Goal: Task Accomplishment & Management: Use online tool/utility

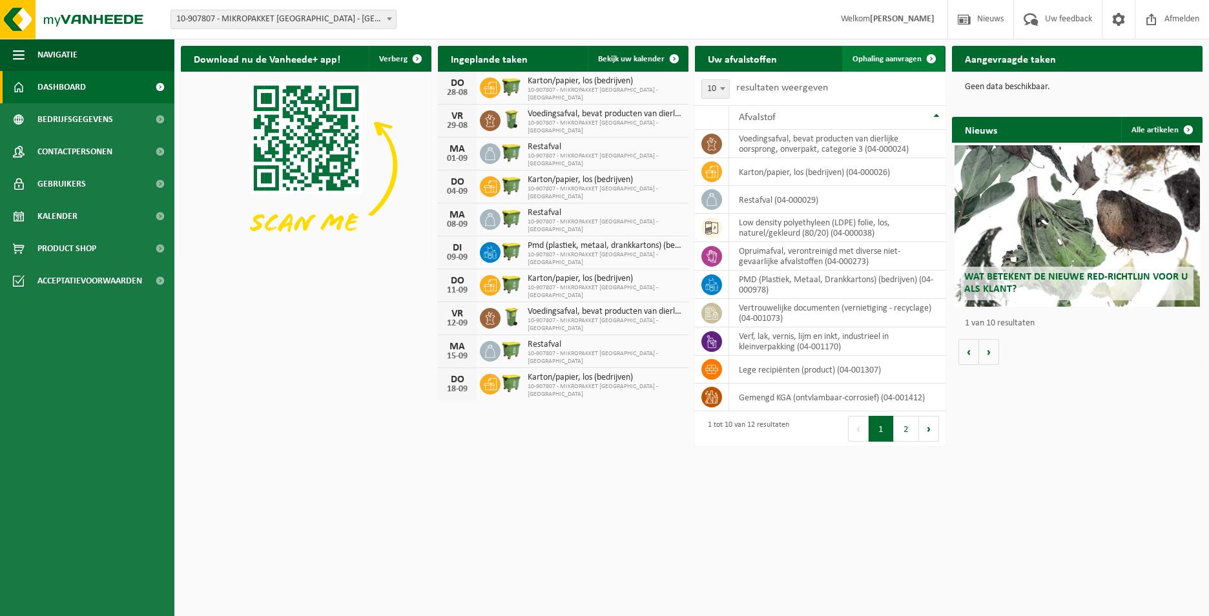
click at [868, 64] on link "Ophaling aanvragen" at bounding box center [893, 59] width 102 height 26
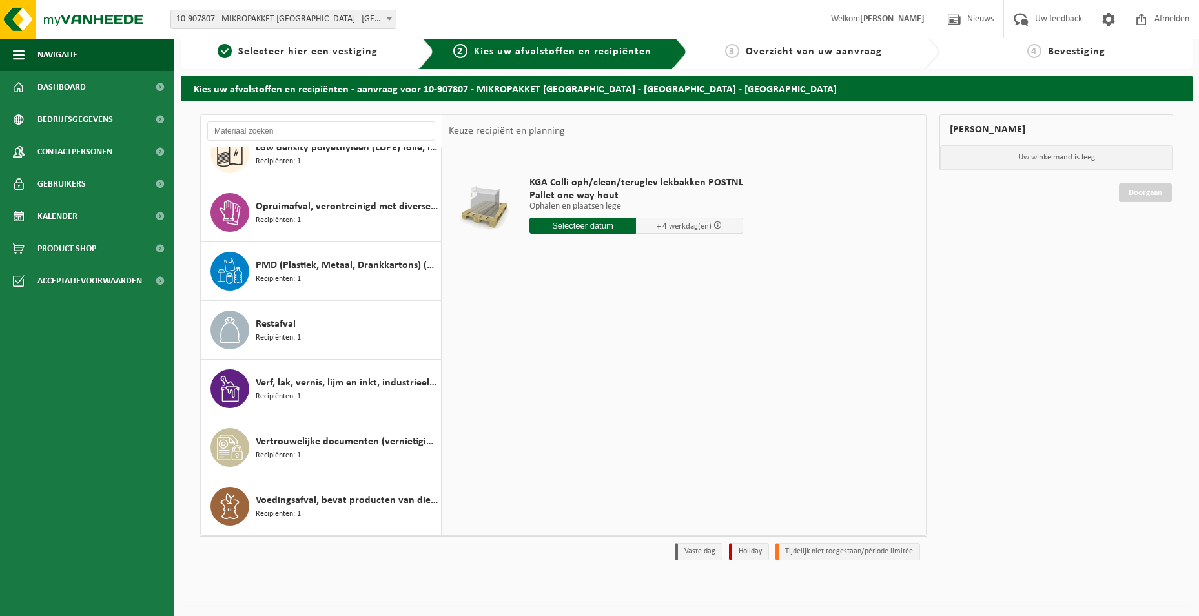
scroll to position [15, 0]
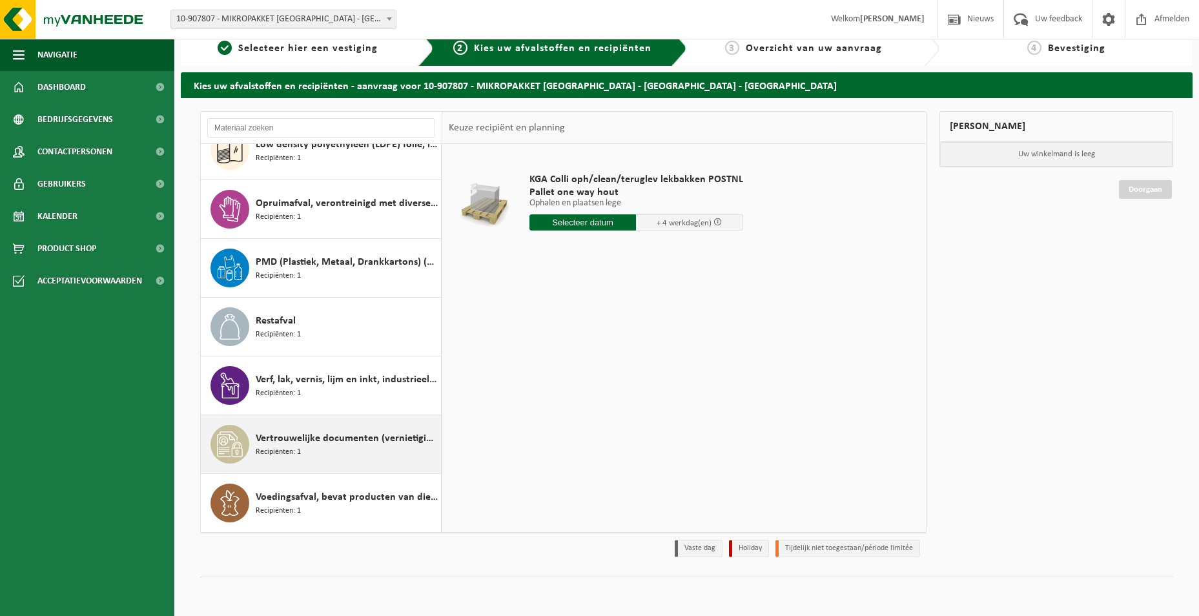
click at [315, 447] on div "Vertrouwelijke documenten (vernietiging - recyclage) Recipiënten: 1" at bounding box center [347, 444] width 182 height 39
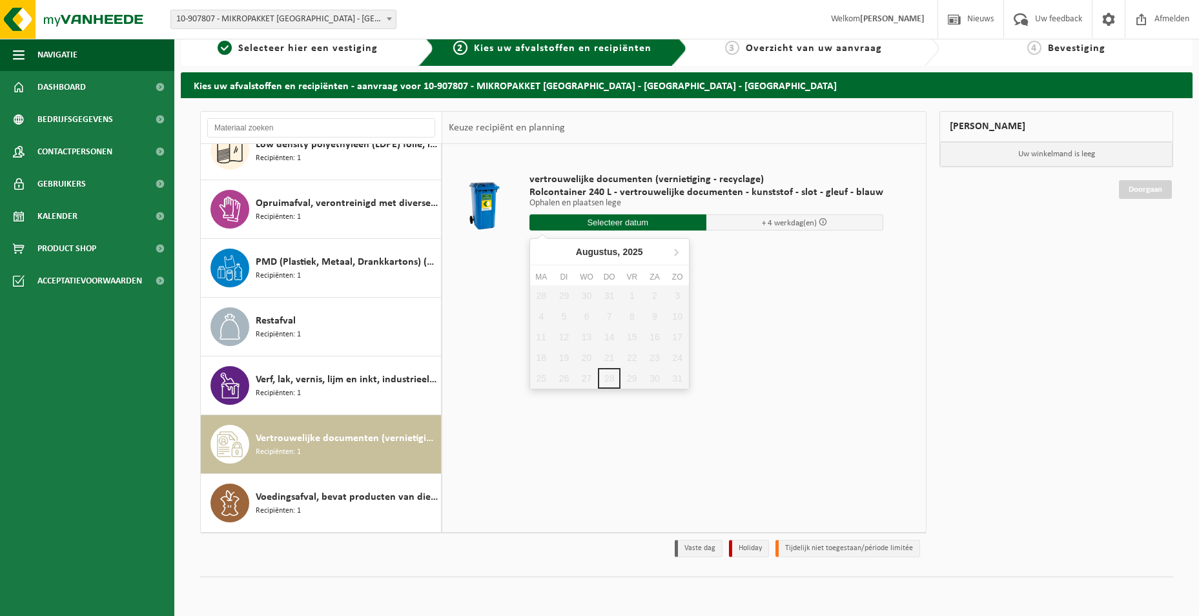
click at [644, 224] on input "text" at bounding box center [618, 222] width 177 height 16
click at [668, 253] on icon at bounding box center [676, 252] width 21 height 21
click at [538, 251] on icon at bounding box center [543, 252] width 21 height 21
click at [672, 256] on icon at bounding box center [676, 252] width 21 height 21
click at [540, 302] on div "1" at bounding box center [541, 295] width 23 height 21
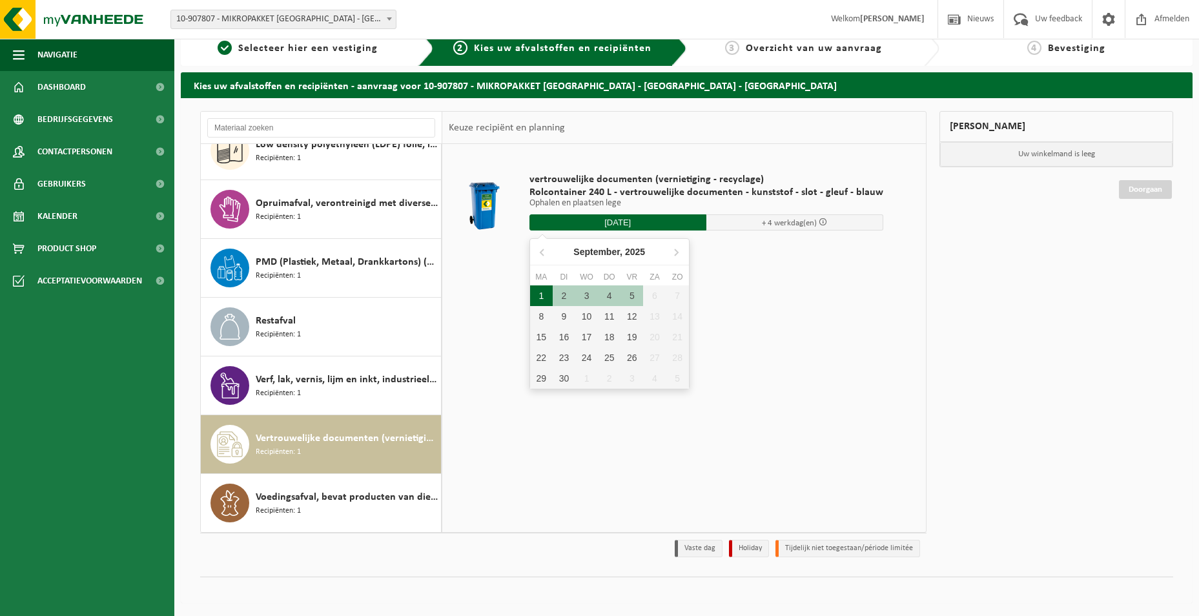
type input "Van 2025-09-01"
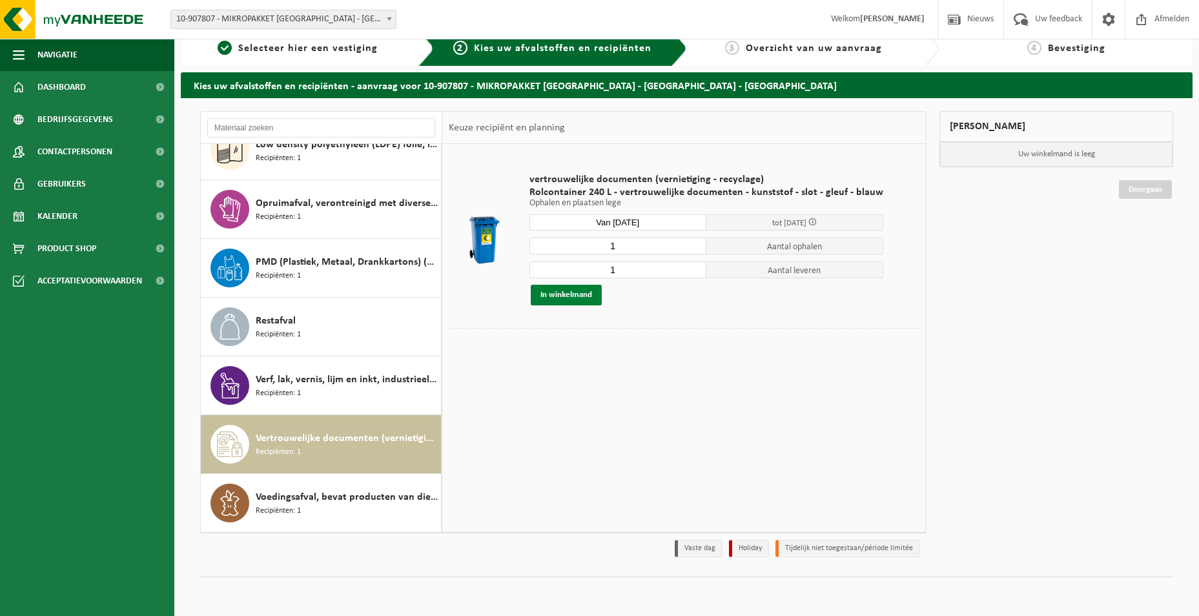
click at [541, 297] on button "In winkelmand" at bounding box center [566, 295] width 71 height 21
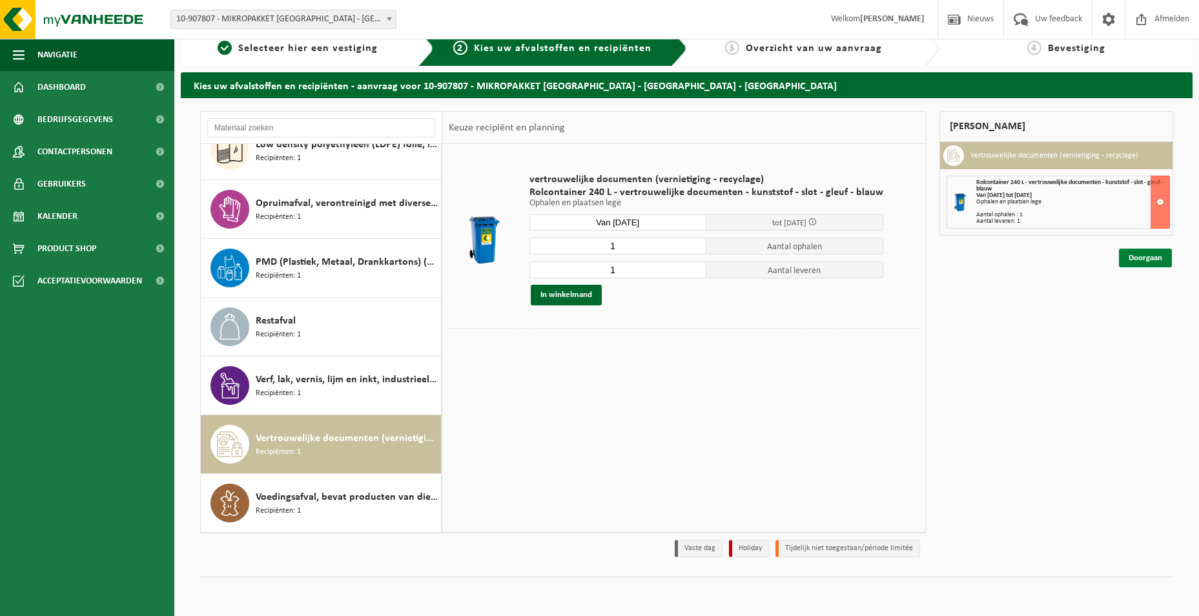
click at [1137, 259] on link "Doorgaan" at bounding box center [1145, 258] width 53 height 19
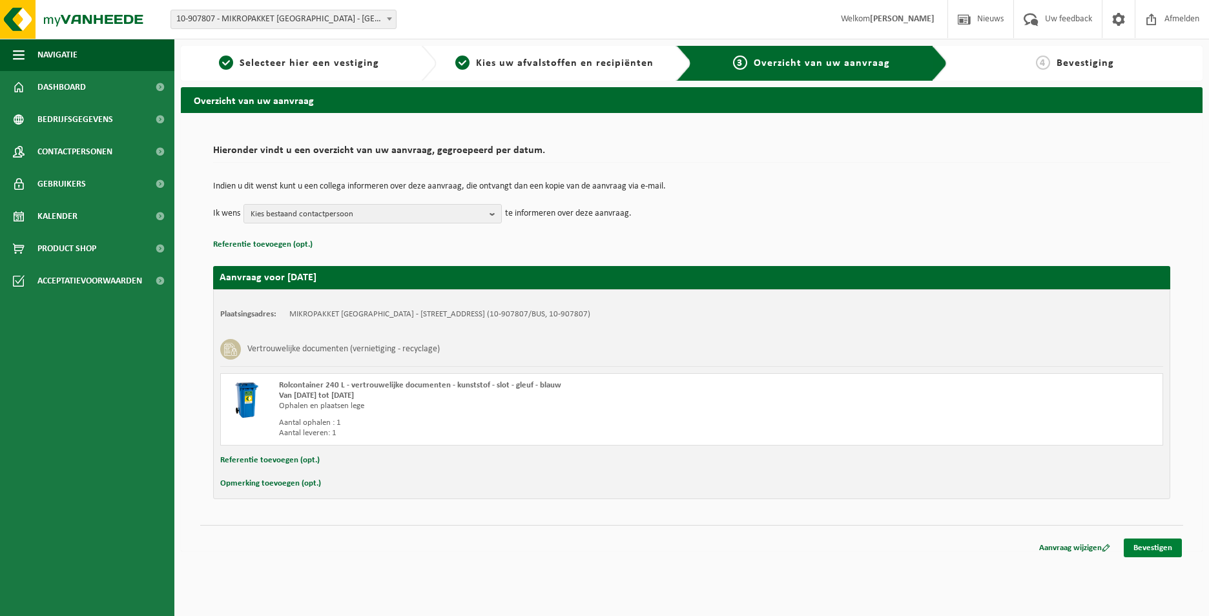
click at [1133, 551] on link "Bevestigen" at bounding box center [1153, 548] width 58 height 19
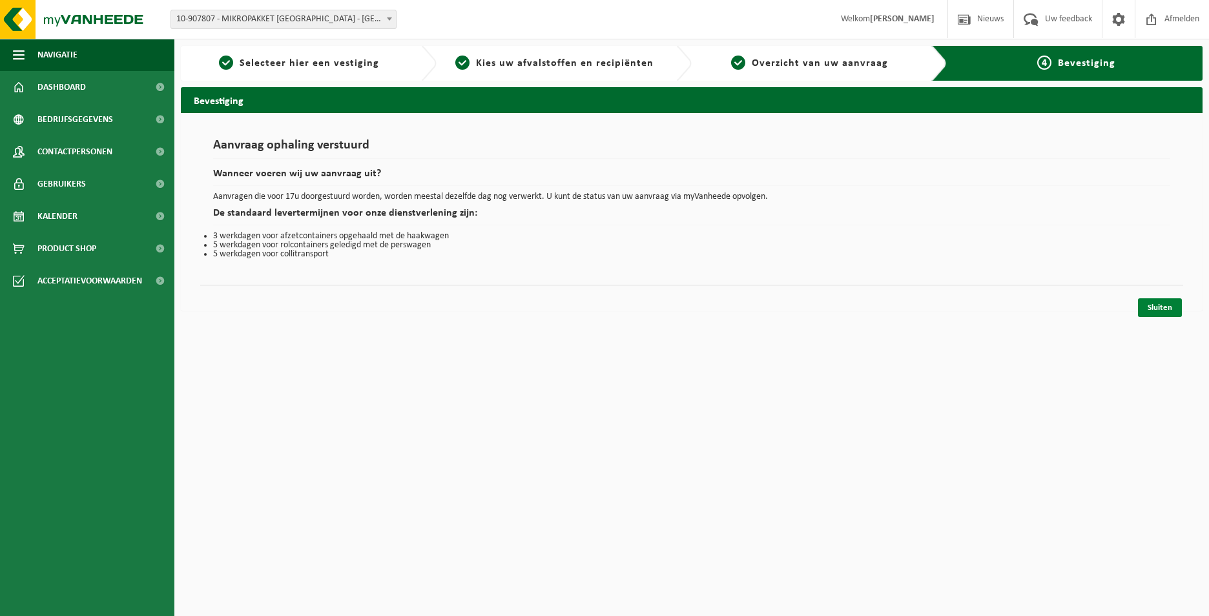
click at [1160, 310] on link "Sluiten" at bounding box center [1160, 307] width 44 height 19
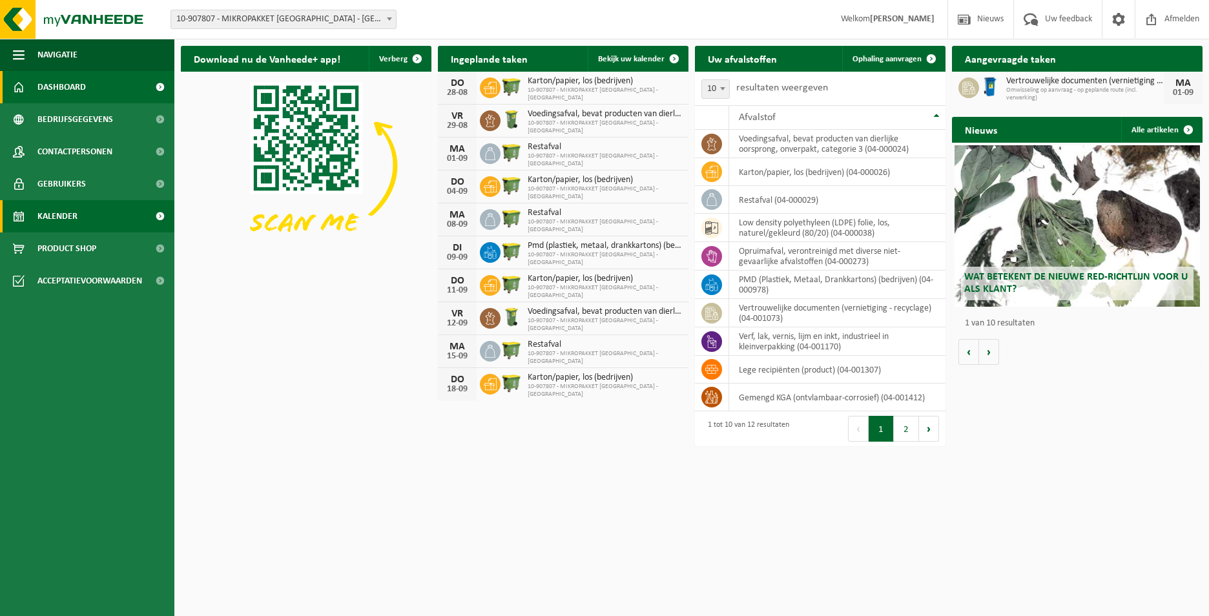
click at [79, 212] on link "Kalender" at bounding box center [87, 216] width 174 height 32
